Goal: Navigation & Orientation: Find specific page/section

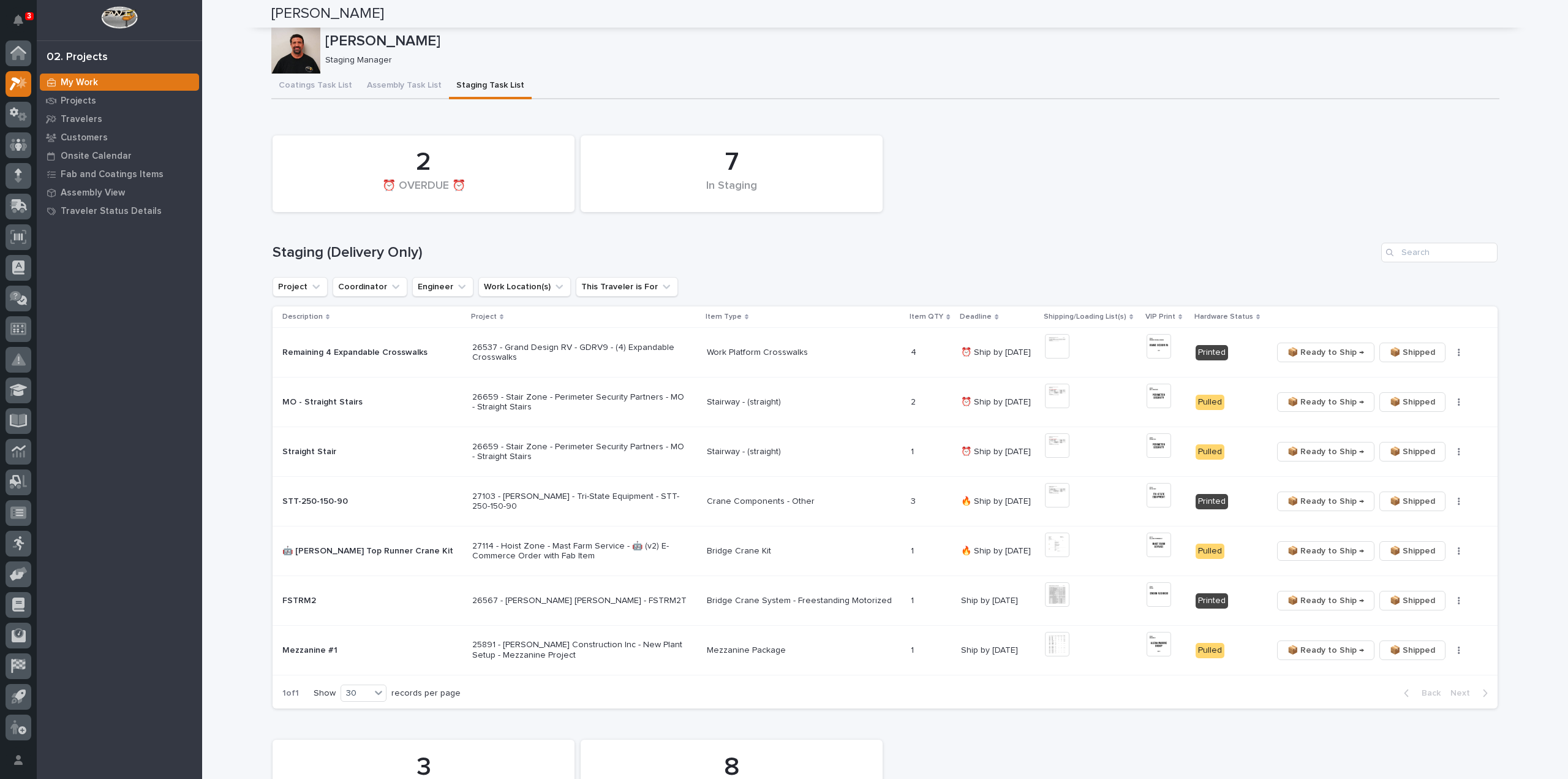
scroll to position [652, 0]
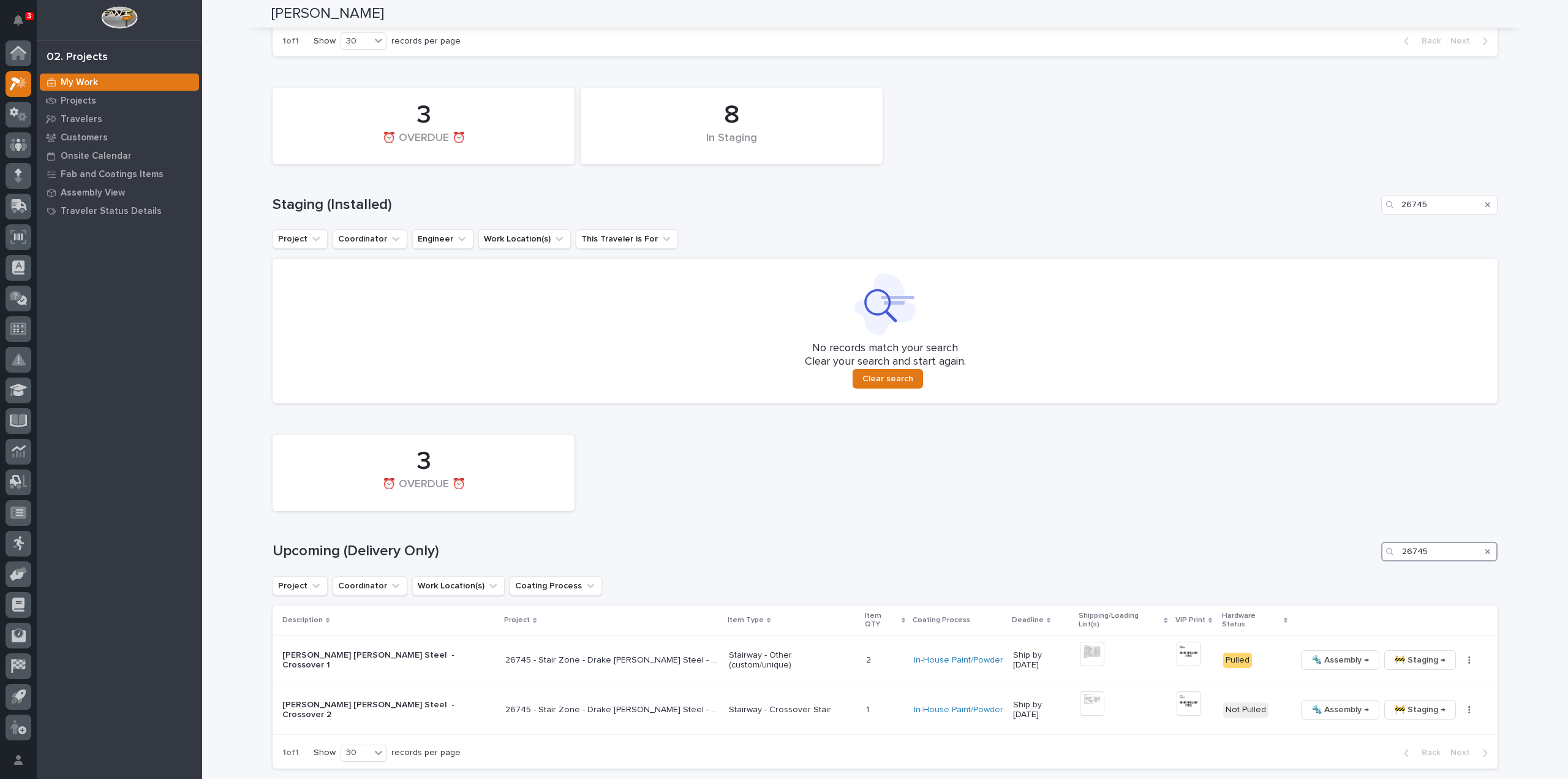
drag, startPoint x: 1459, startPoint y: 555, endPoint x: 1348, endPoint y: 551, distance: 111.1
click at [1357, 554] on div "Upcoming (Delivery Only) 26745" at bounding box center [885, 551] width 1225 height 19
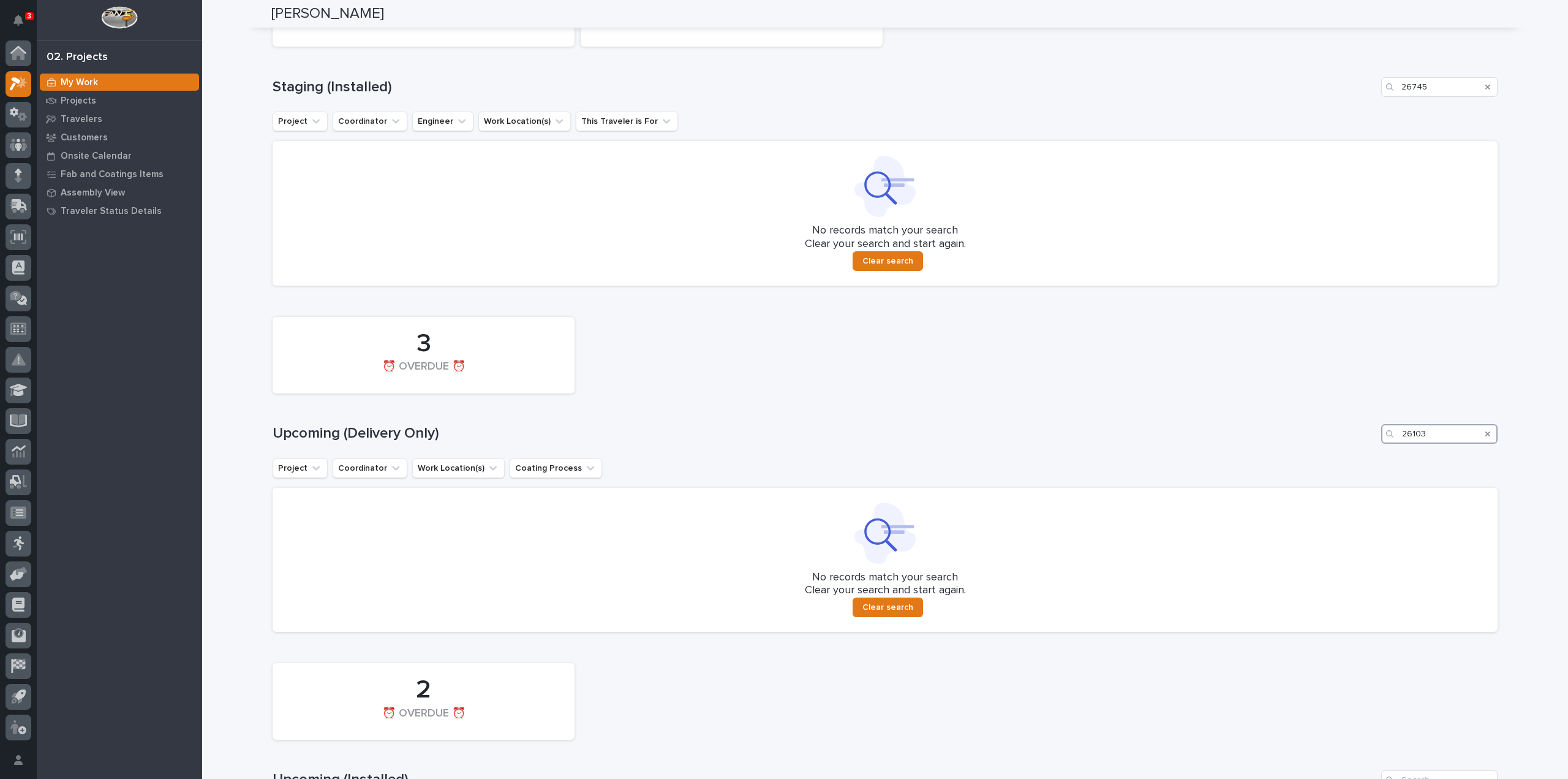
scroll to position [525, 0]
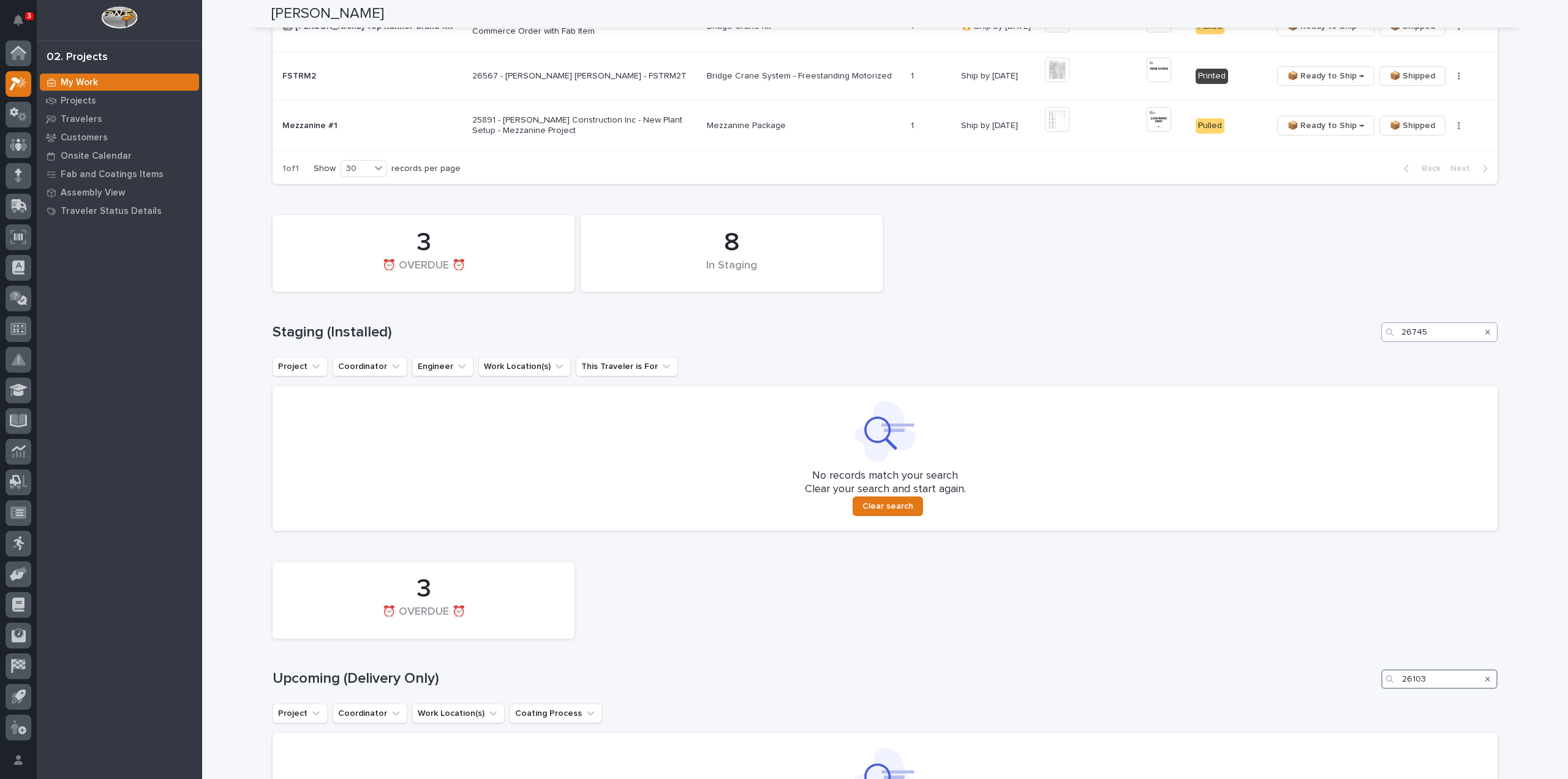
type input "26103"
drag, startPoint x: 1448, startPoint y: 337, endPoint x: 1371, endPoint y: 356, distance: 79.3
click at [1378, 354] on div "8 In Staging 3 ⏰ OVERDUE ⏰ Staging (Installed) 26745 Project Coordinator Engine…" at bounding box center [885, 369] width 1225 height 321
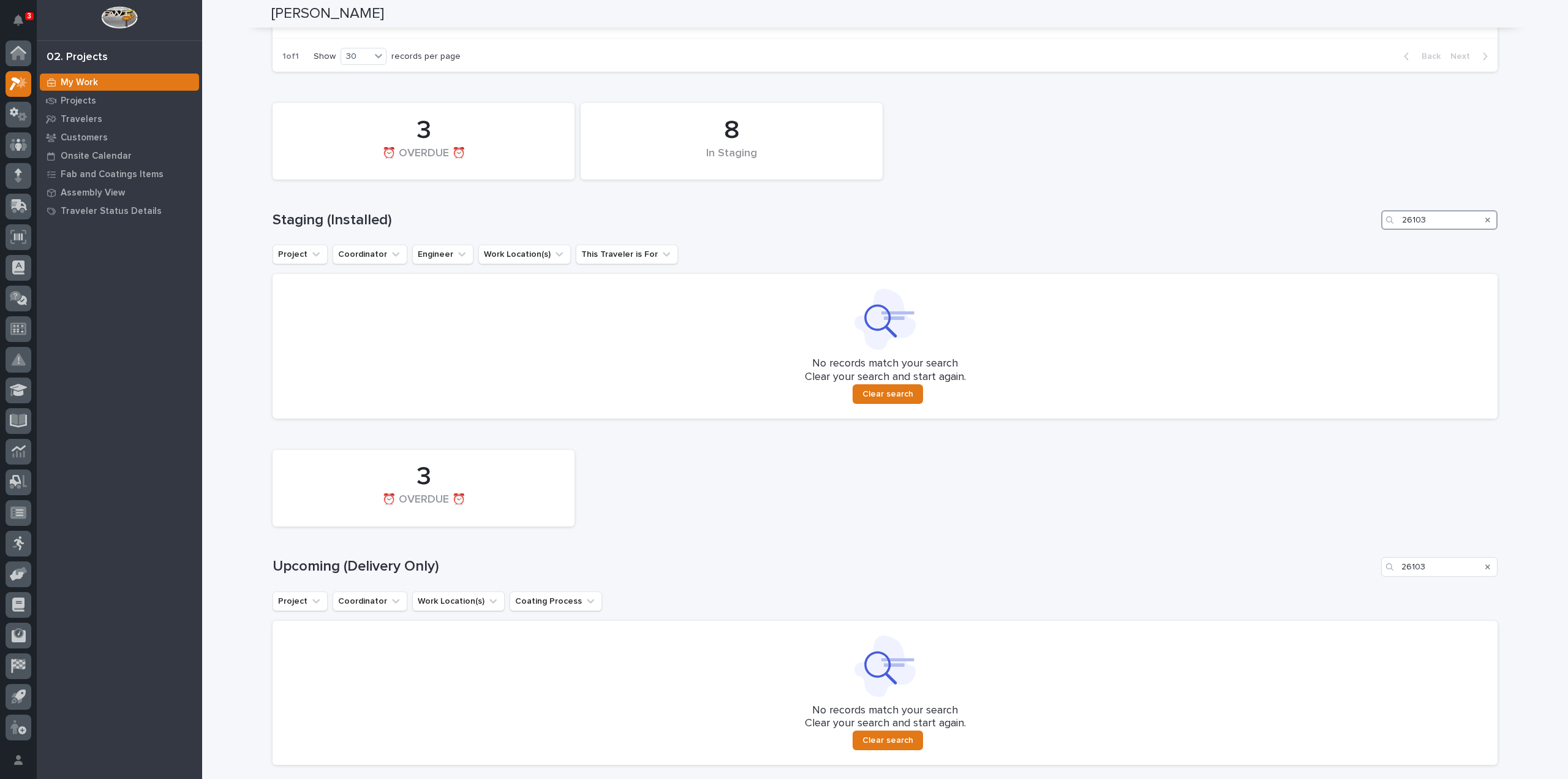
scroll to position [647, 0]
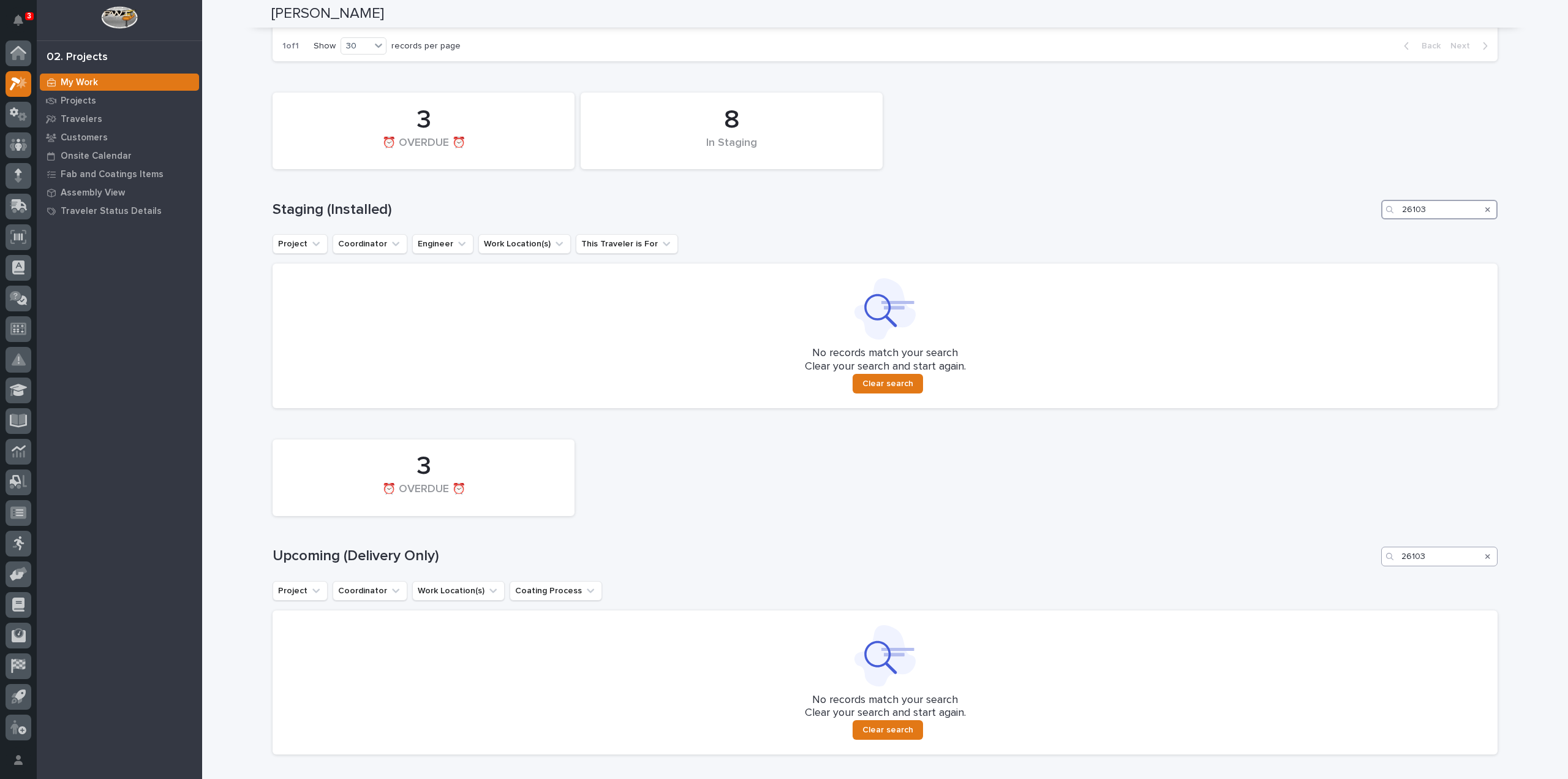
type input "26103"
drag, startPoint x: 1445, startPoint y: 558, endPoint x: 1352, endPoint y: 588, distance: 97.7
click at [1352, 588] on div "3 ⏰ OVERDUE ⏰ Upcoming (Delivery Only) 26103 Project Coordinator Work Location(…" at bounding box center [885, 593] width 1225 height 321
type input "27103"
drag, startPoint x: 1421, startPoint y: 208, endPoint x: 1374, endPoint y: 235, distance: 54.2
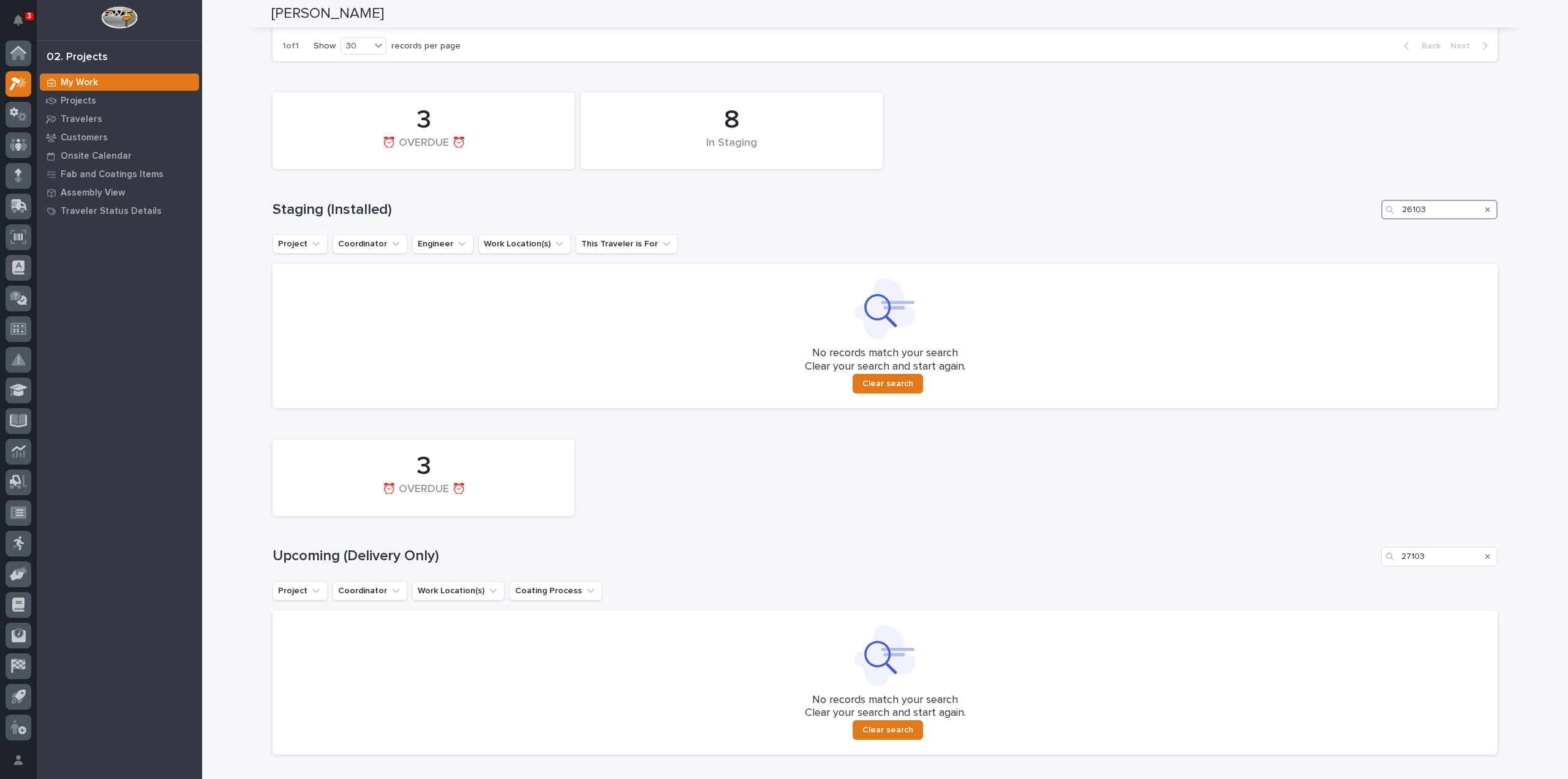
click at [1374, 235] on div "8 In Staging 3 ⏰ OVERDUE ⏰ Staging (Installed) 26103 Project Coordinator Engine…" at bounding box center [885, 247] width 1225 height 321
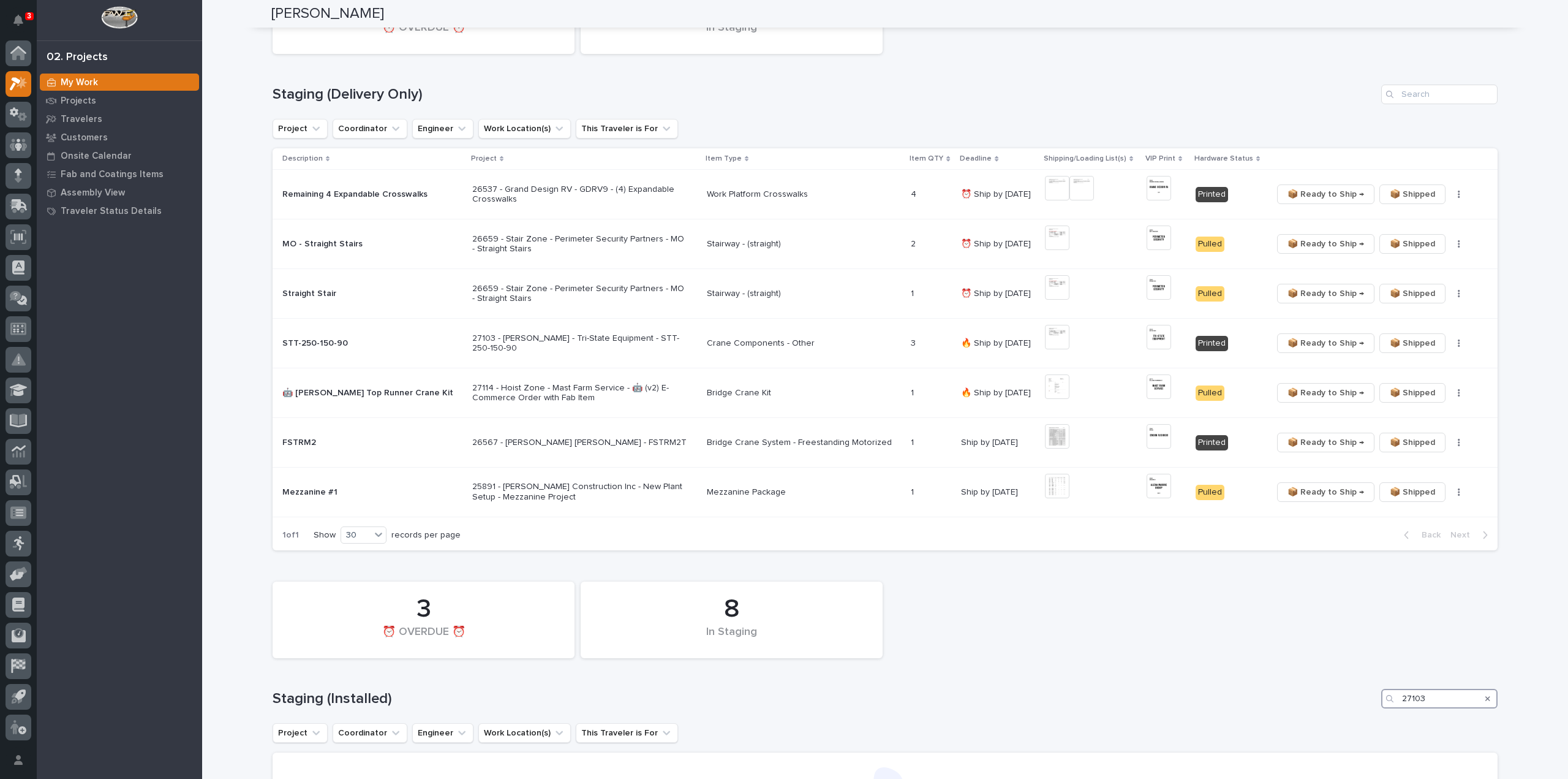
scroll to position [157, 0]
type input "27103"
click at [1147, 337] on img at bounding box center [1159, 338] width 25 height 25
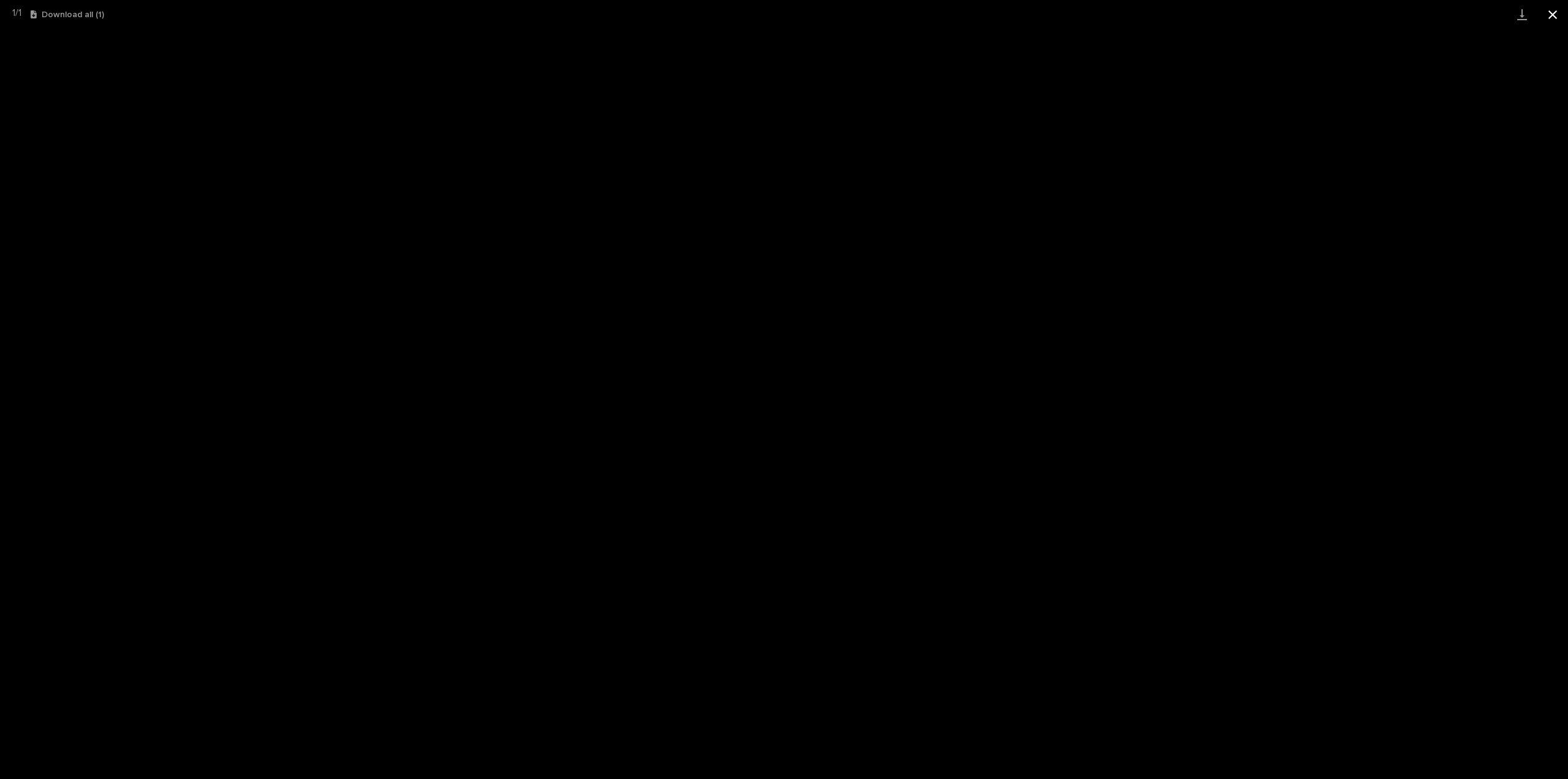
click at [1555, 12] on button "Close gallery" at bounding box center [1552, 14] width 30 height 29
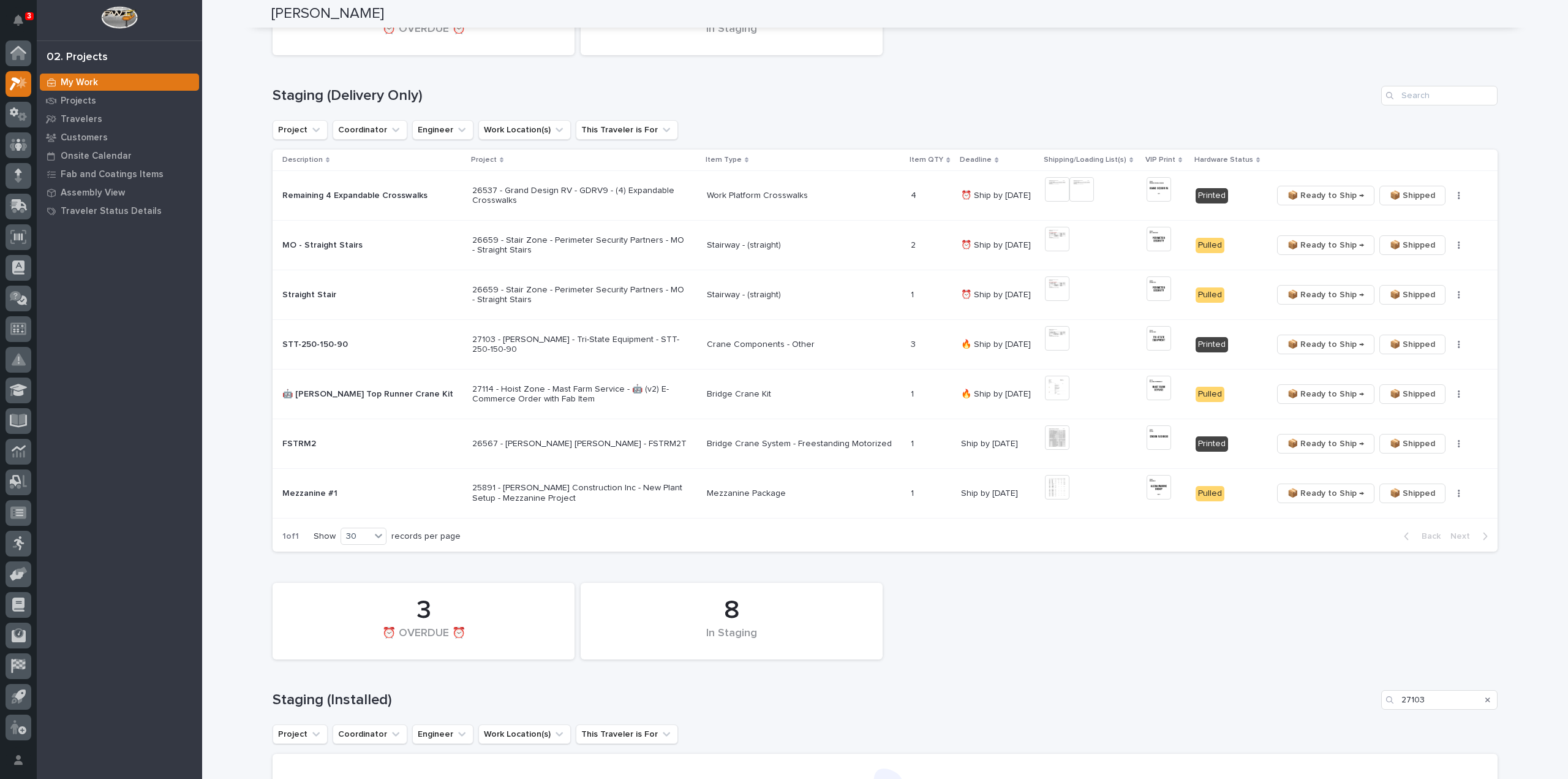
scroll to position [0, 0]
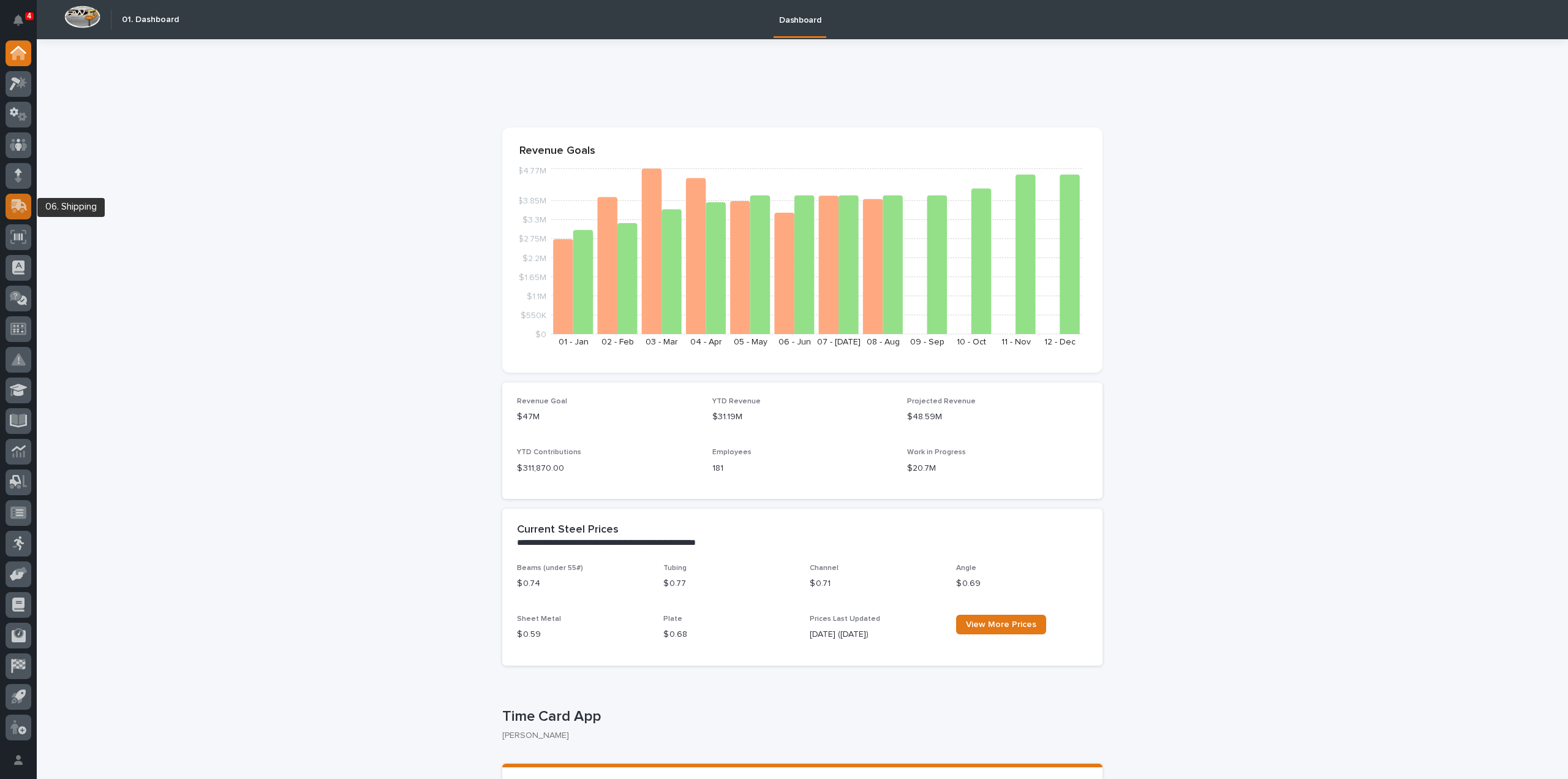
click at [22, 209] on icon at bounding box center [17, 208] width 15 height 12
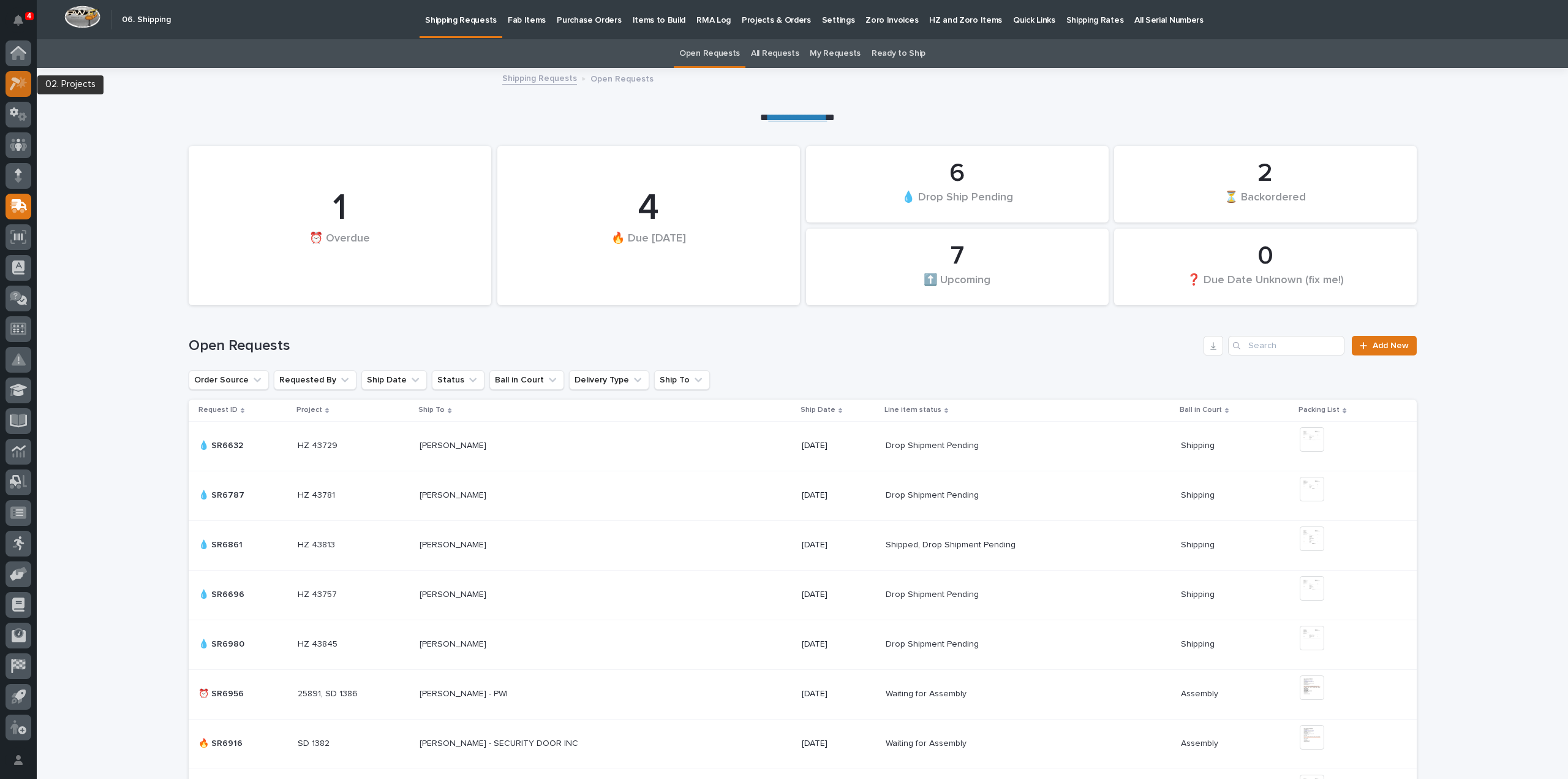
click at [26, 89] on icon at bounding box center [18, 84] width 17 height 14
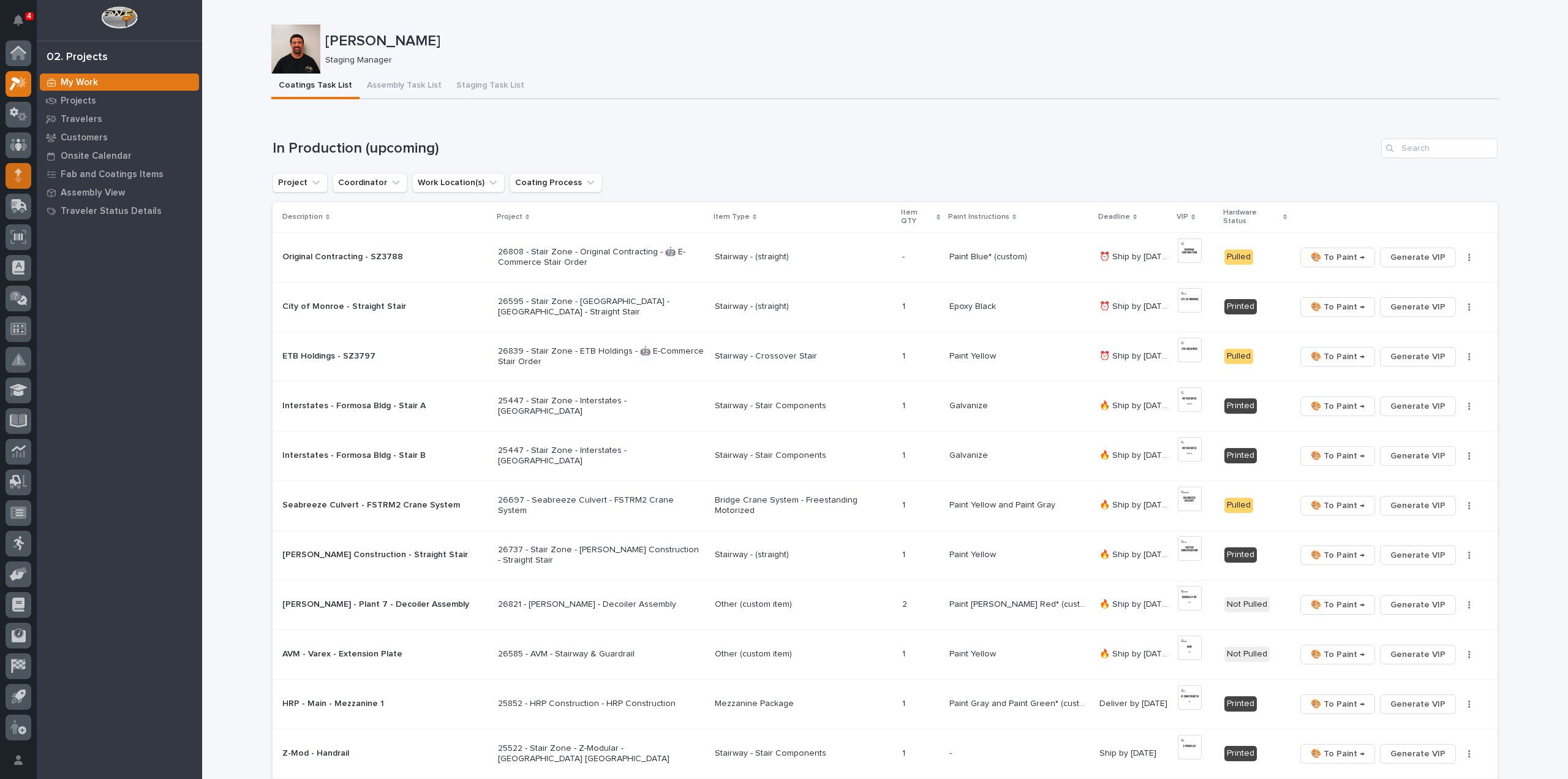
click at [24, 173] on div at bounding box center [19, 176] width 26 height 26
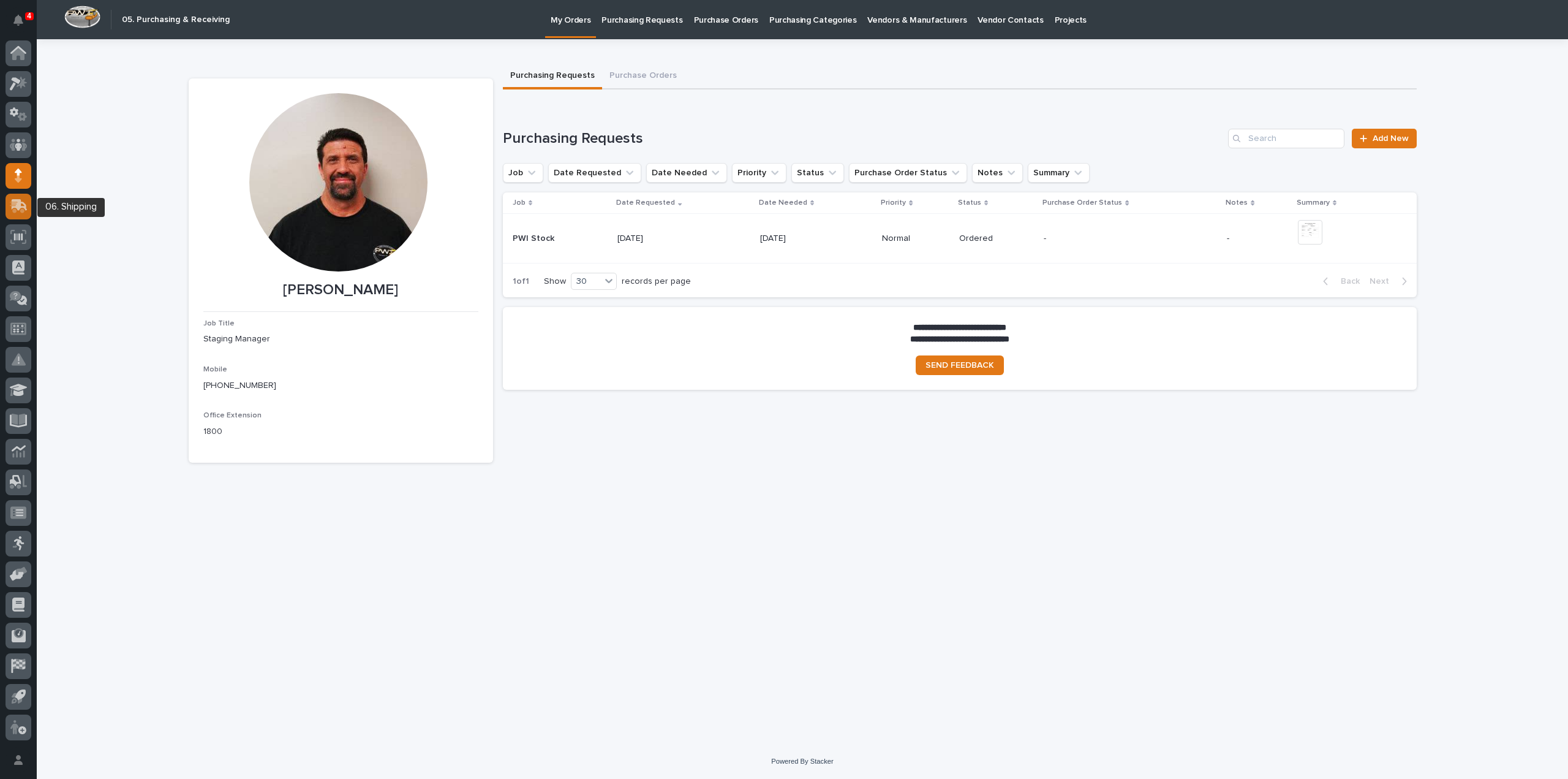
click at [16, 208] on icon at bounding box center [18, 206] width 17 height 14
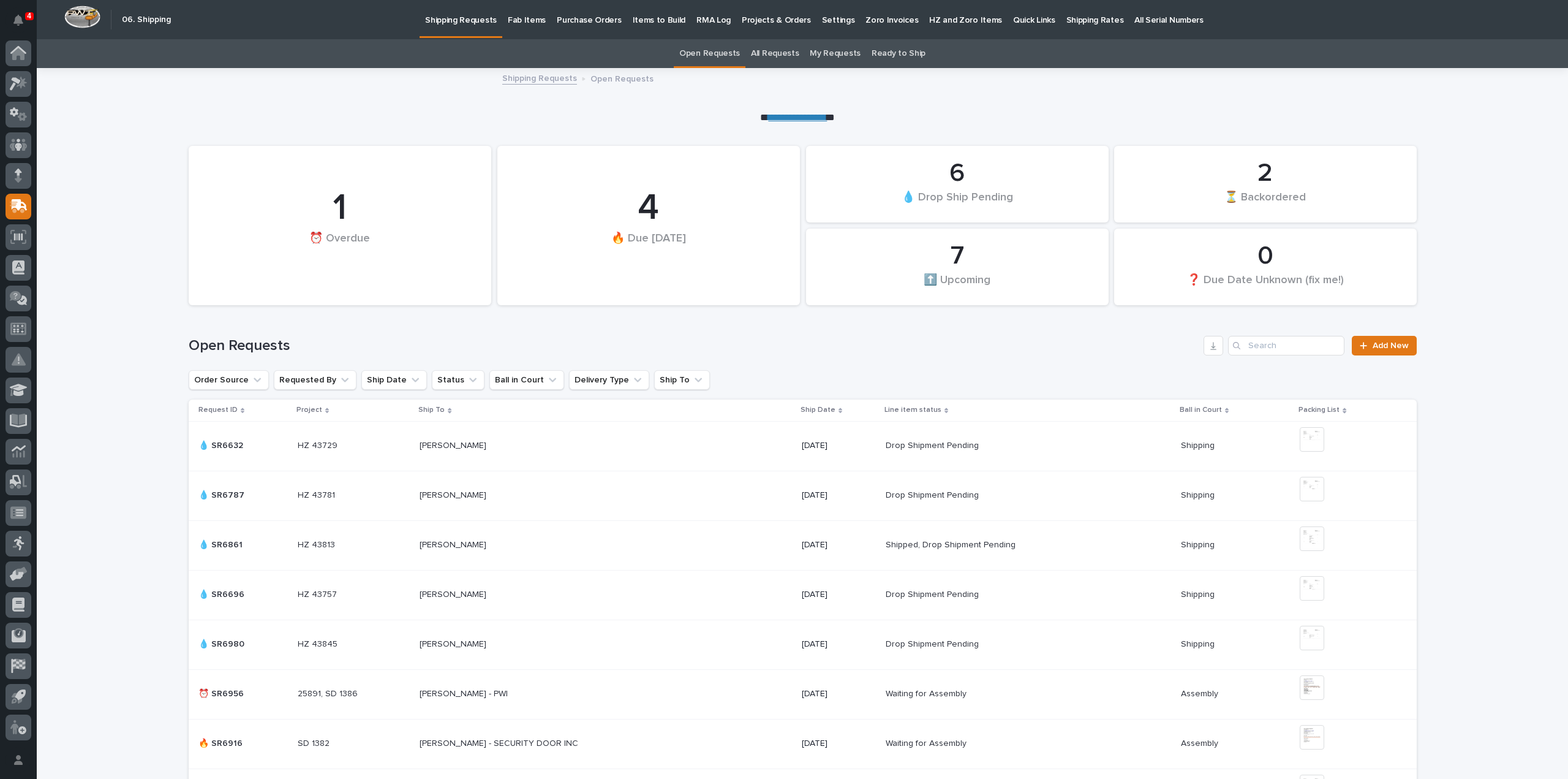
click at [524, 21] on p "Fab Items" at bounding box center [527, 13] width 38 height 26
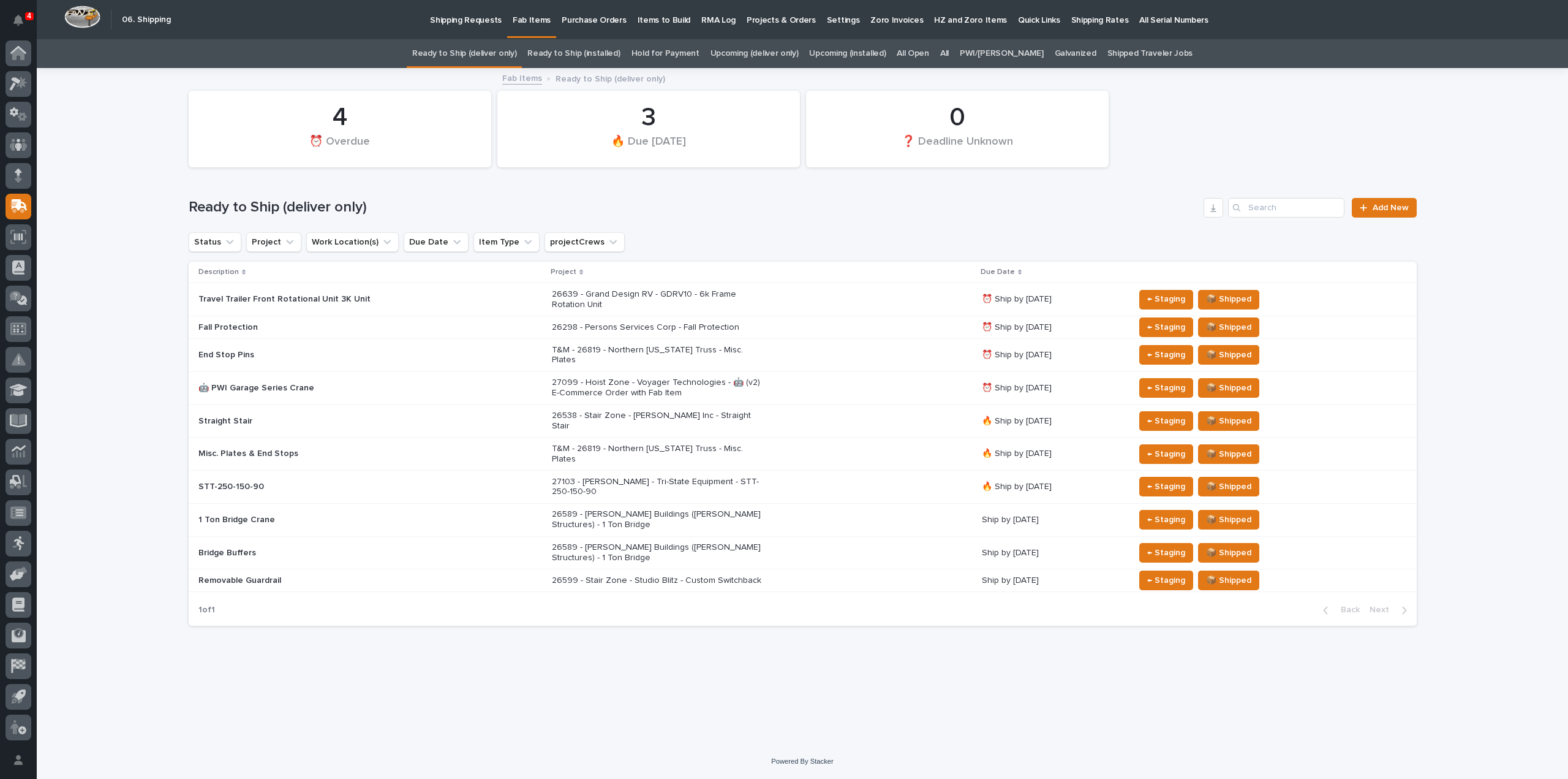
click at [949, 53] on link "All" at bounding box center [944, 54] width 8 height 29
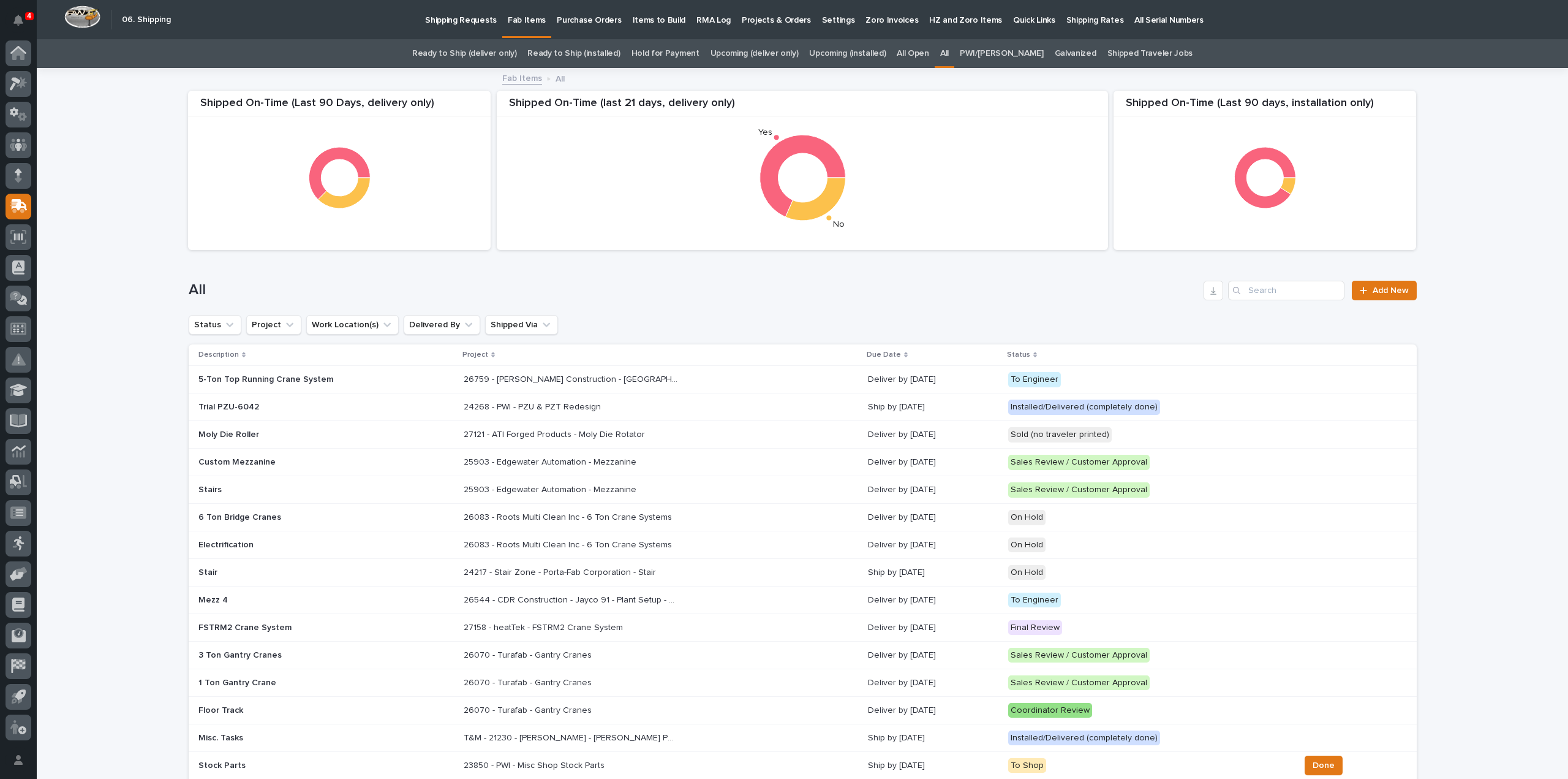
click at [577, 55] on link "Ready to Ship (installed)" at bounding box center [573, 54] width 92 height 29
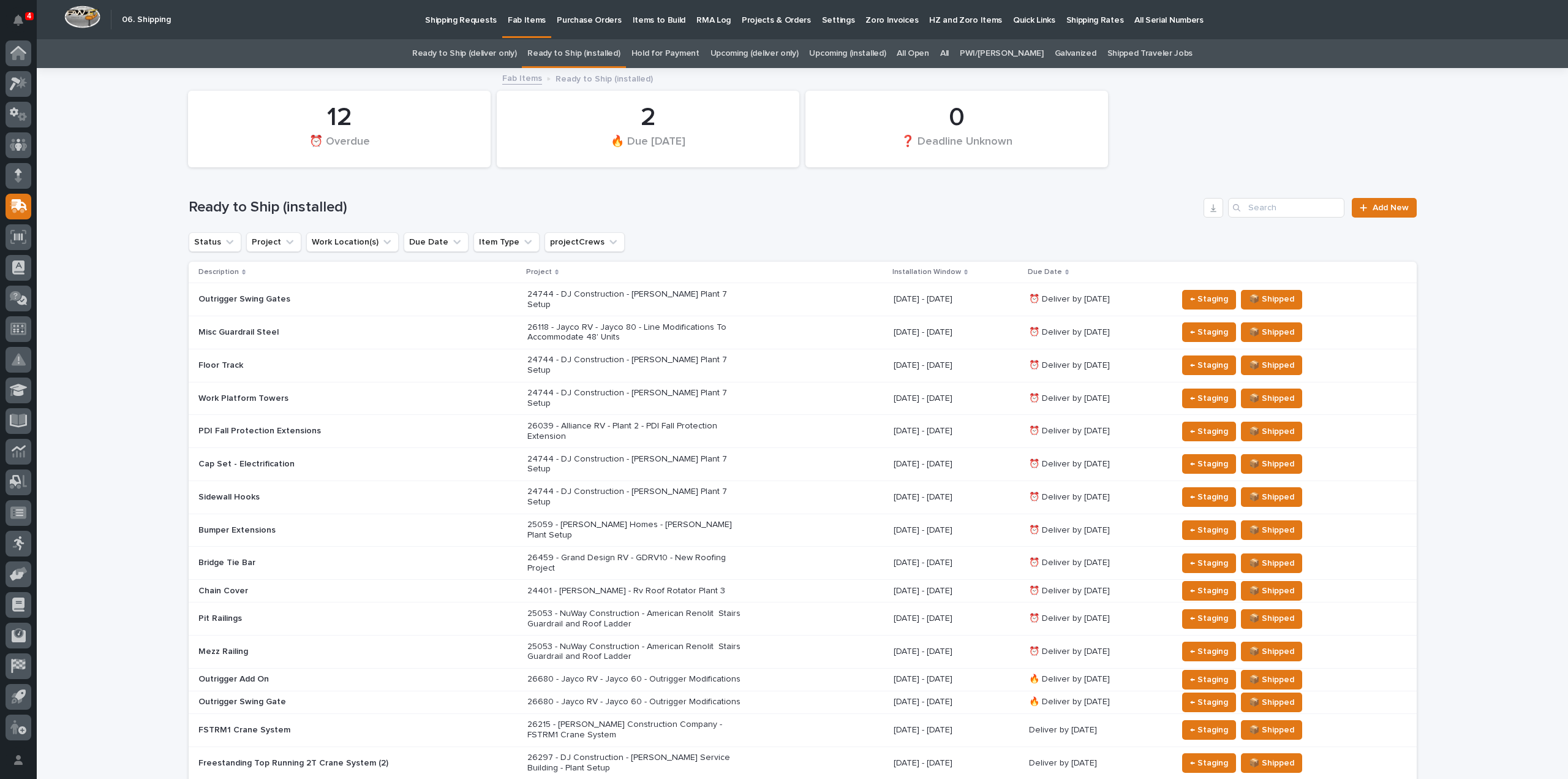
click at [491, 52] on link "Ready to Ship (deliver only)" at bounding box center [464, 54] width 104 height 29
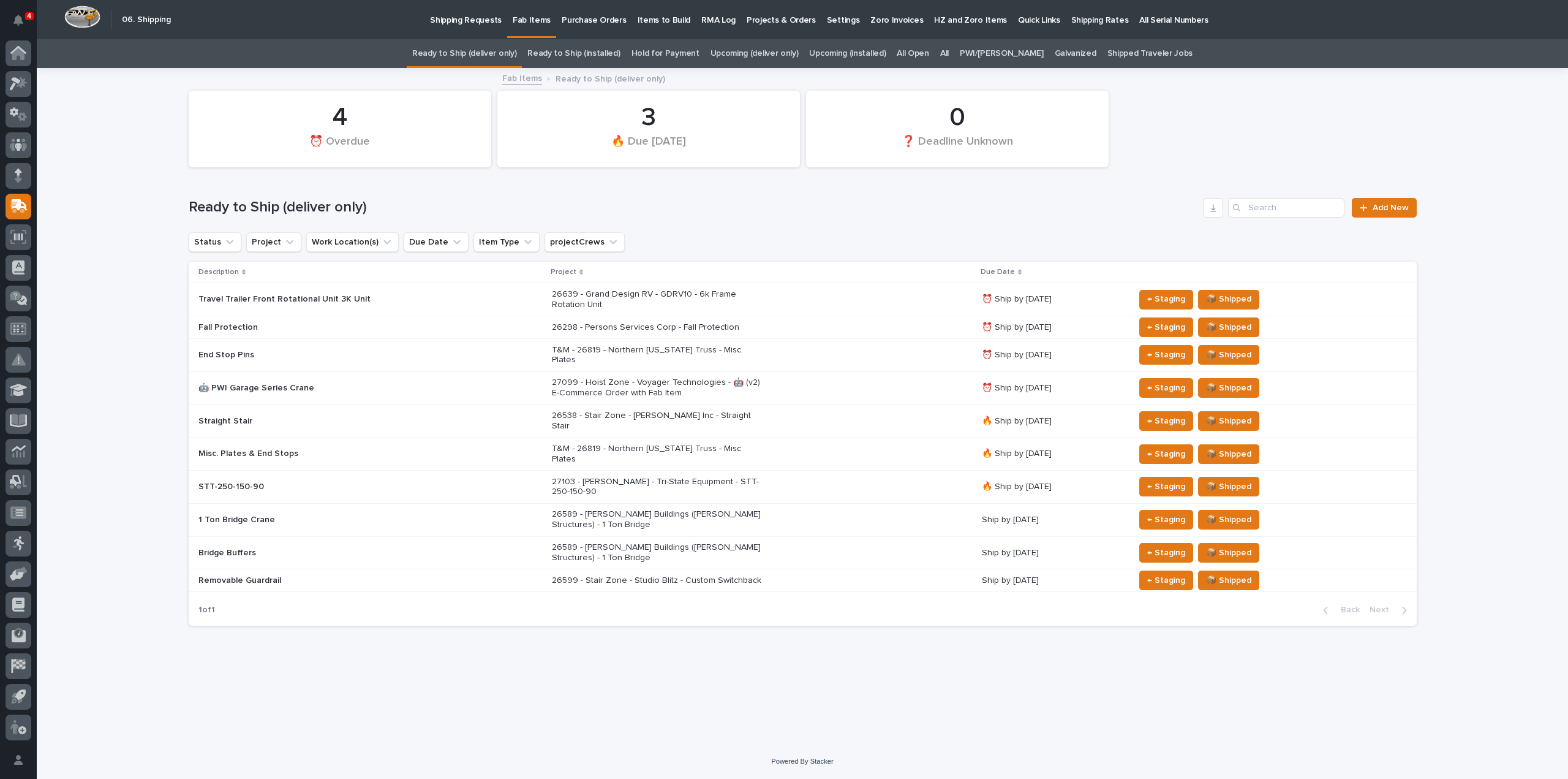
click at [587, 55] on link "Ready to Ship (installed)" at bounding box center [573, 54] width 92 height 29
